Goal: Check status: Check status

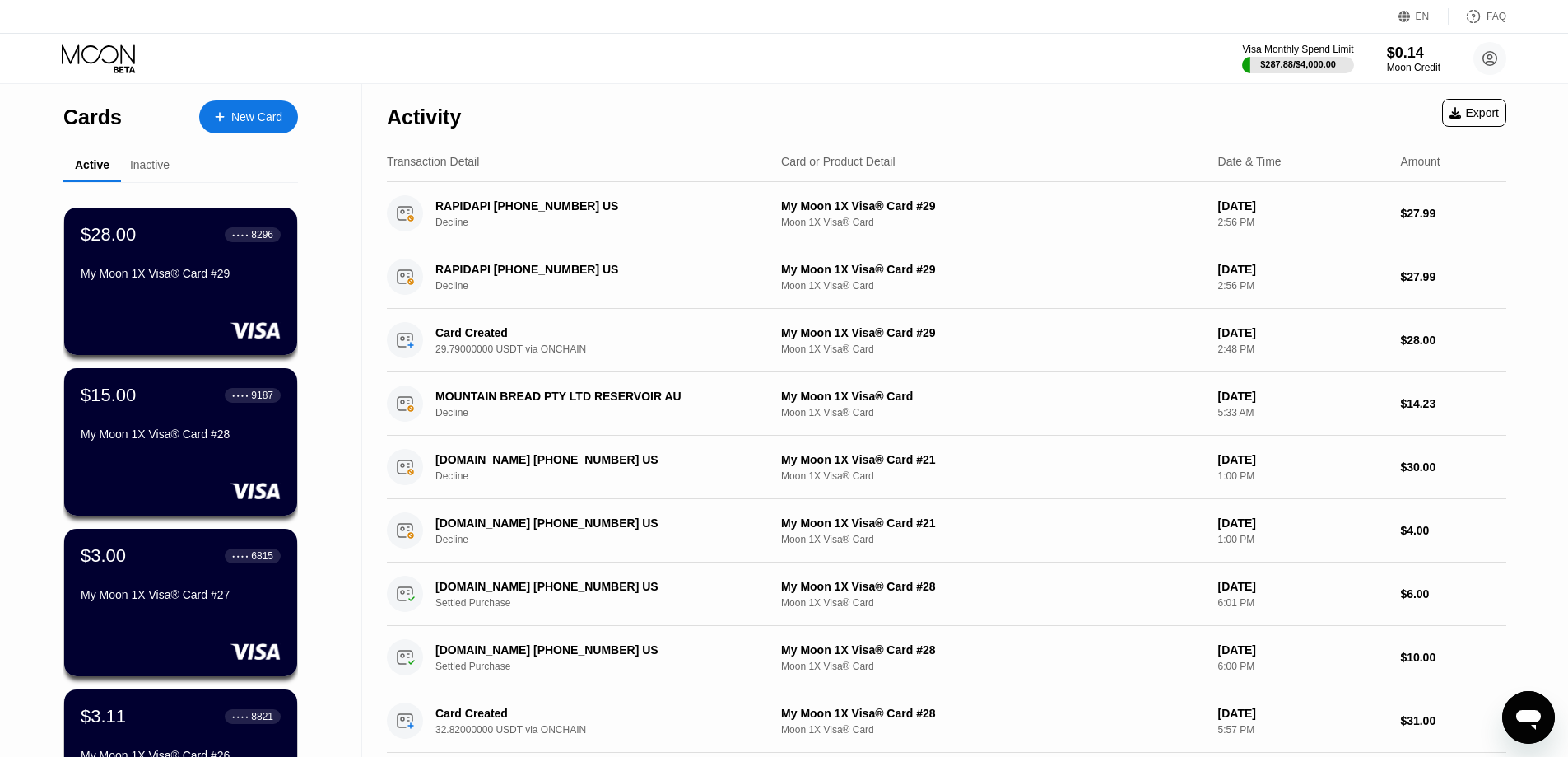
click at [325, 81] on div "Visa Monthly Spend Limit $287.88 / $4,000.00 $0.14 Moon Credit [EMAIL_ADDRESS][…" at bounding box center [784, 58] width 1568 height 50
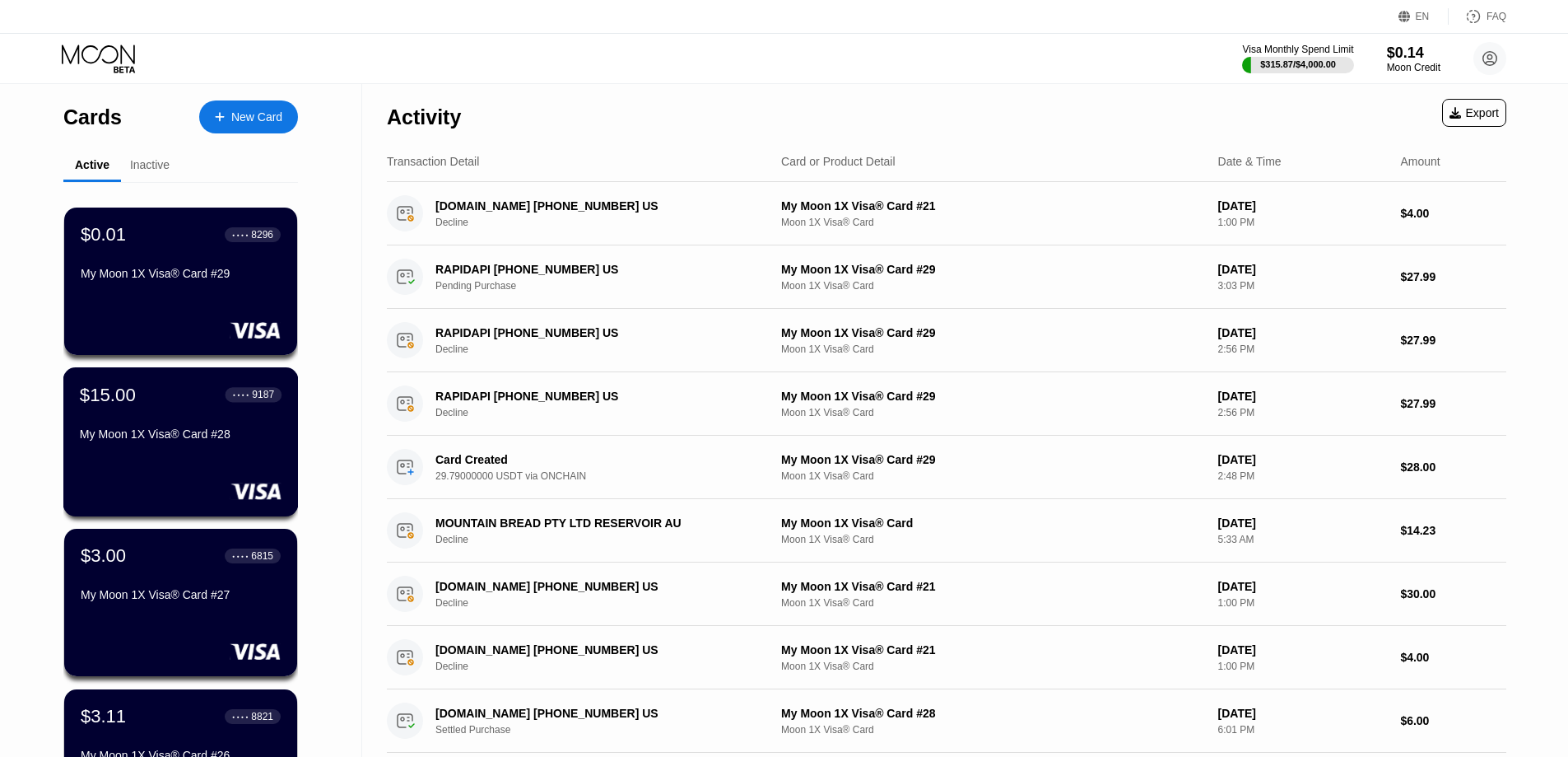
click at [240, 441] on div "My Moon 1X Visa® Card #28" at bounding box center [181, 434] width 202 height 13
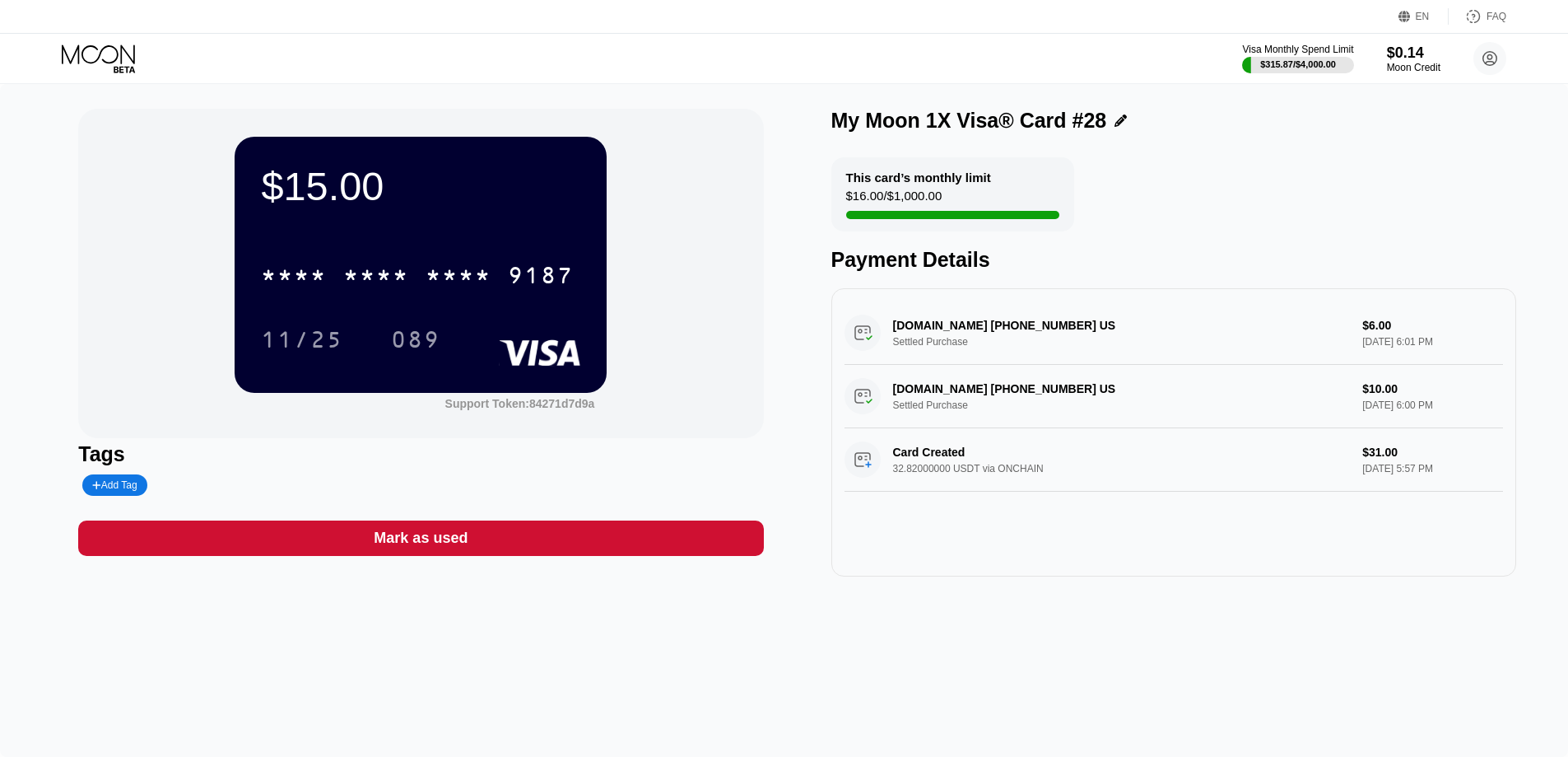
drag, startPoint x: 384, startPoint y: 415, endPoint x: 392, endPoint y: 395, distance: 21.5
click at [383, 415] on div "$15.00 * * * * * * * * * * * * 9187 11/25 089 Support Token: 84271d7d9a" at bounding box center [420, 273] width 685 height 329
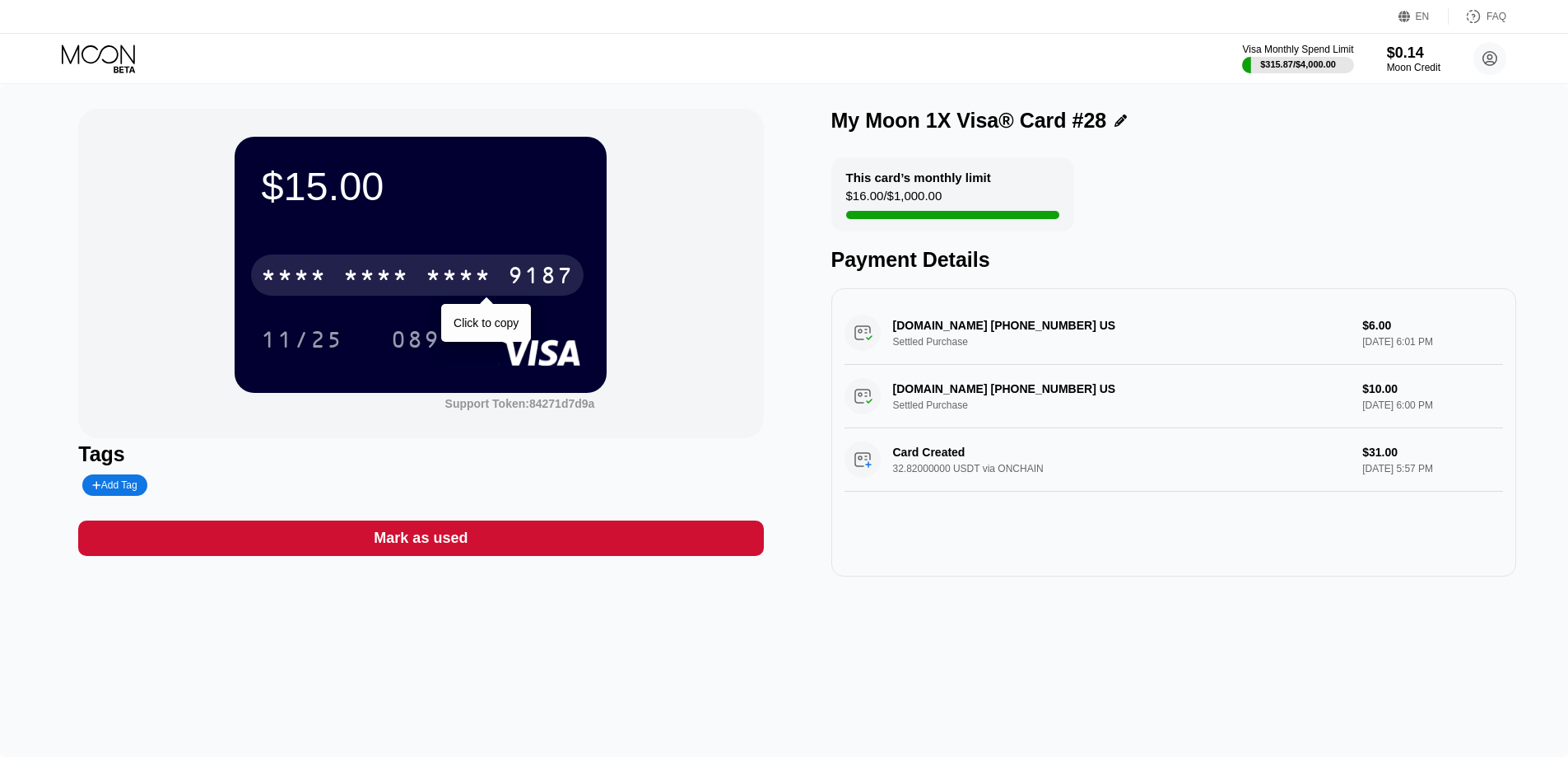
click at [453, 264] on div "* * * * * * * * * * * * 9187" at bounding box center [417, 275] width 333 height 41
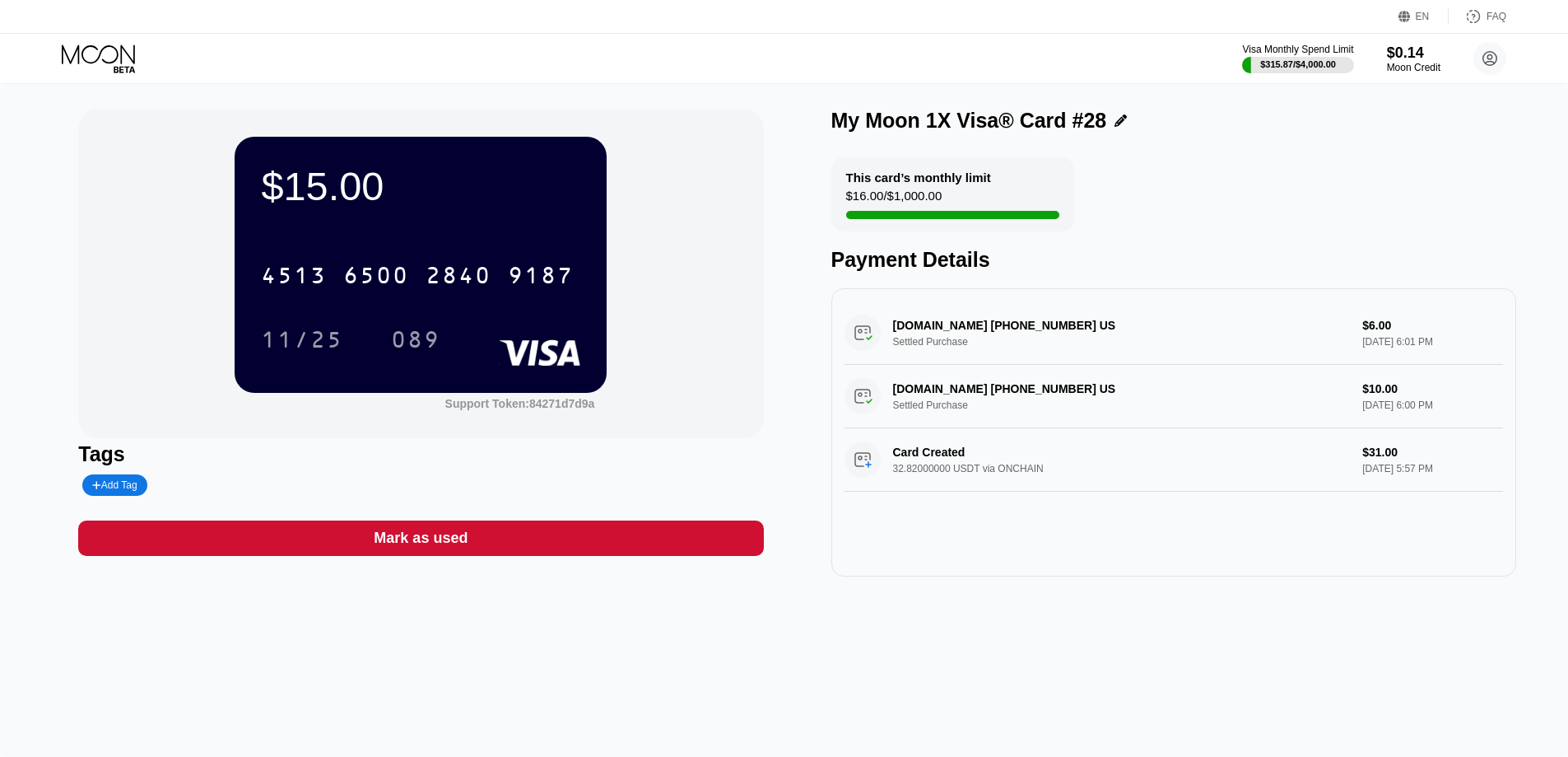
click at [431, 372] on div "$15.00 4513 6500 2840 9187 11/25 089" at bounding box center [420, 264] width 372 height 256
click at [424, 342] on div "089" at bounding box center [415, 342] width 50 height 26
